Goal: Navigation & Orientation: Find specific page/section

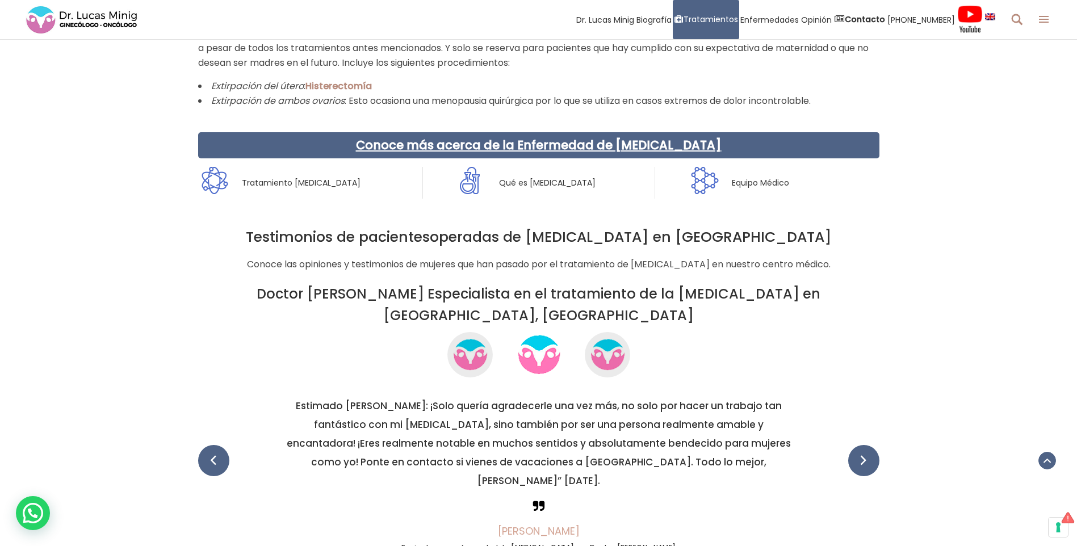
scroll to position [1873, 0]
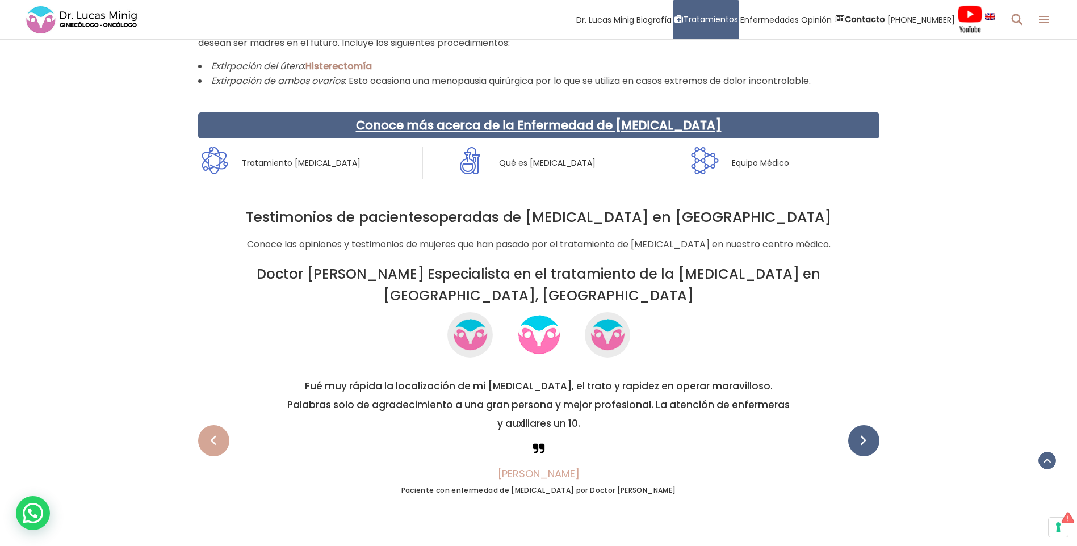
click at [215, 425] on span at bounding box center [213, 440] width 31 height 31
click at [658, 393] on div "Estimado Dr. Minig: ¡Solo quería agradecerle una vez más, no solo por hacer un …" at bounding box center [198, 455] width 4086 height 166
click at [206, 425] on span at bounding box center [213, 440] width 31 height 31
click at [218, 425] on span at bounding box center [213, 440] width 31 height 31
click at [215, 425] on span at bounding box center [213, 440] width 31 height 31
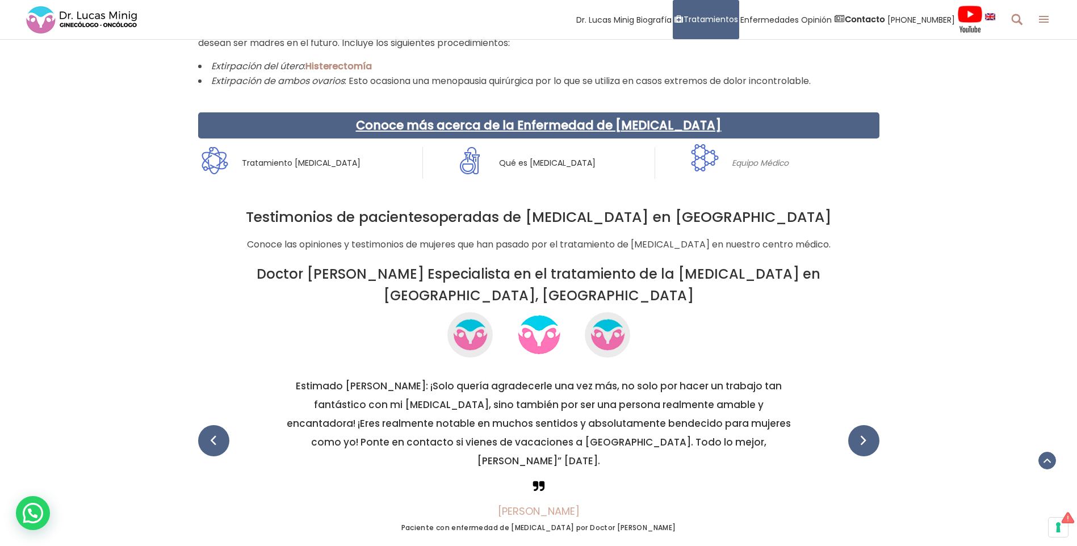
click at [745, 163] on span "Equipo Médico" at bounding box center [755, 163] width 66 height 32
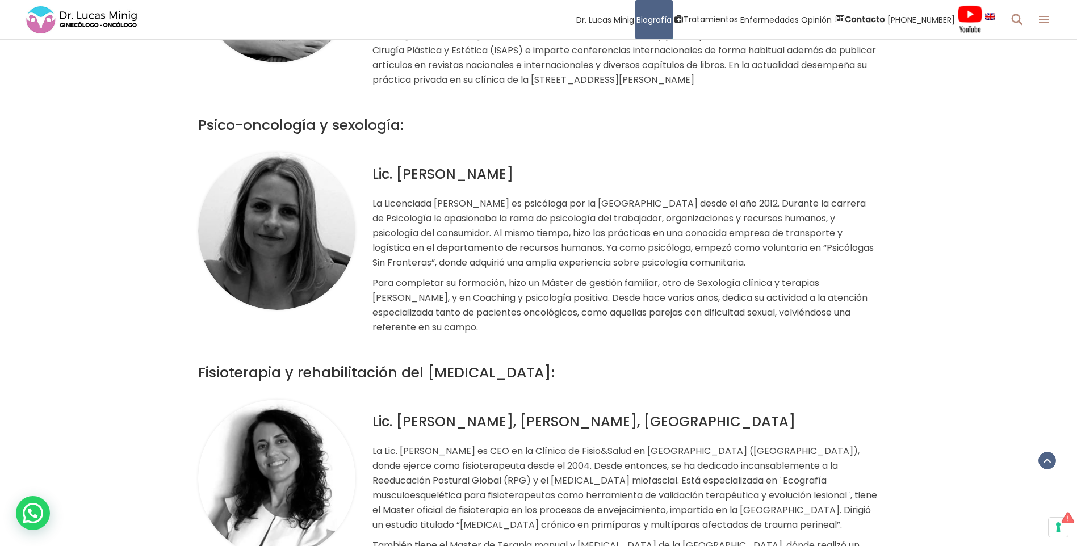
scroll to position [5278, 0]
